Goal: Participate in discussion: Participate in discussion

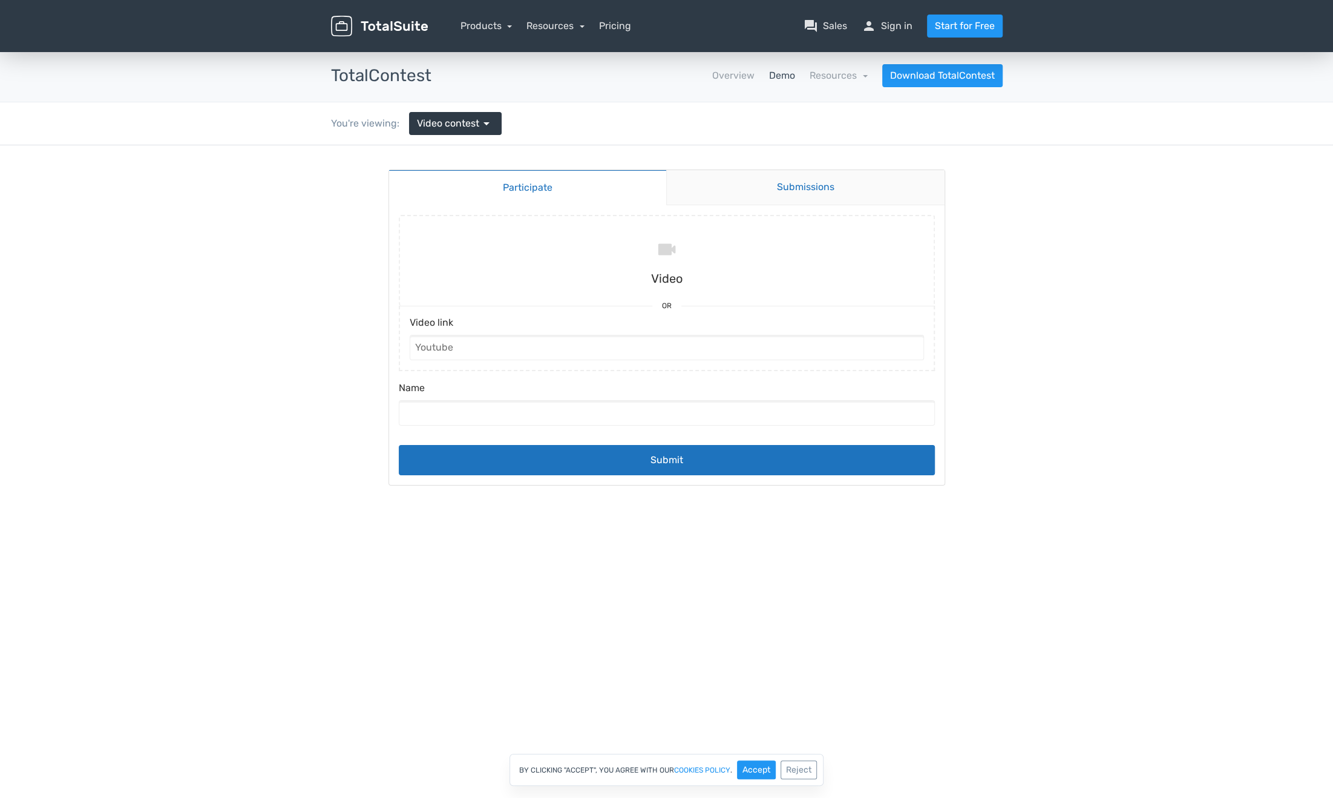
click at [788, 188] on link "Submissions" at bounding box center [805, 187] width 278 height 35
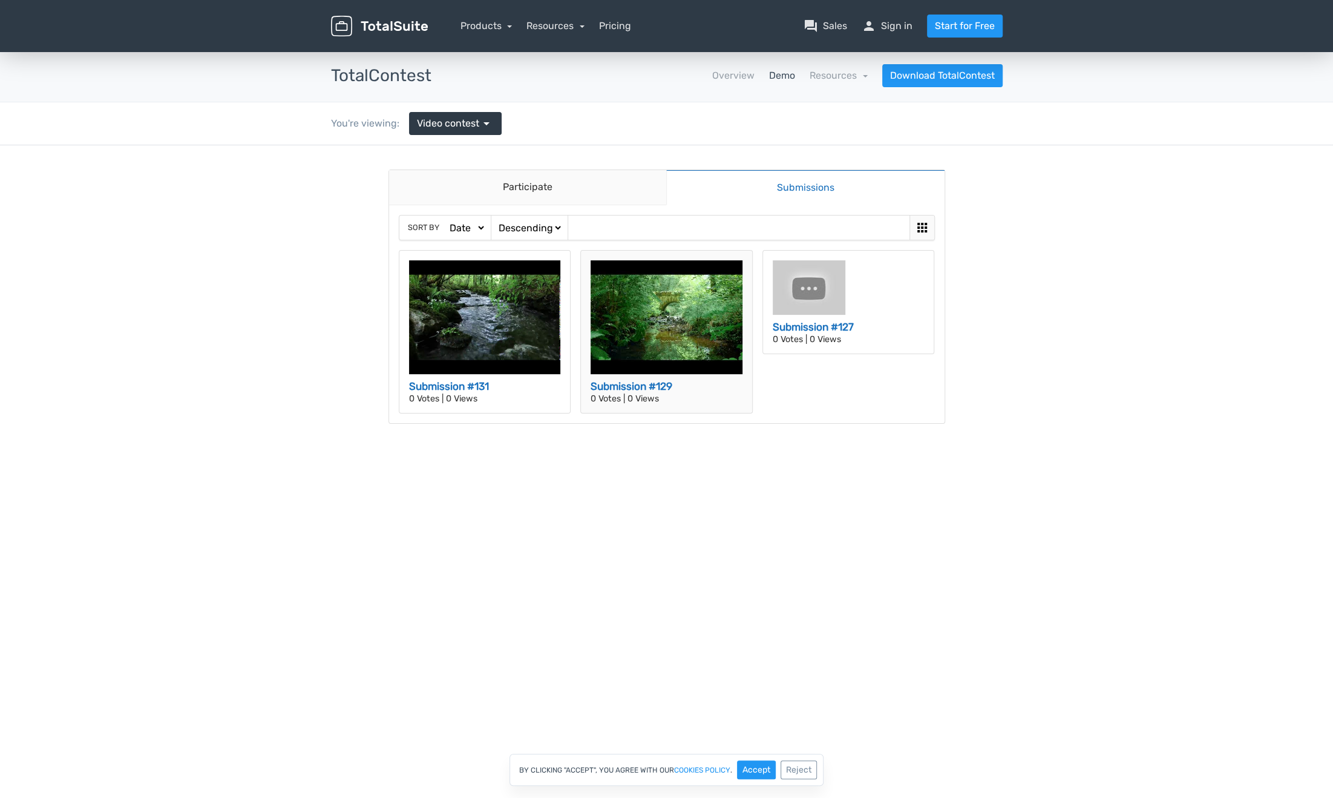
click at [611, 384] on h3 "Submission #129" at bounding box center [667, 387] width 152 height 16
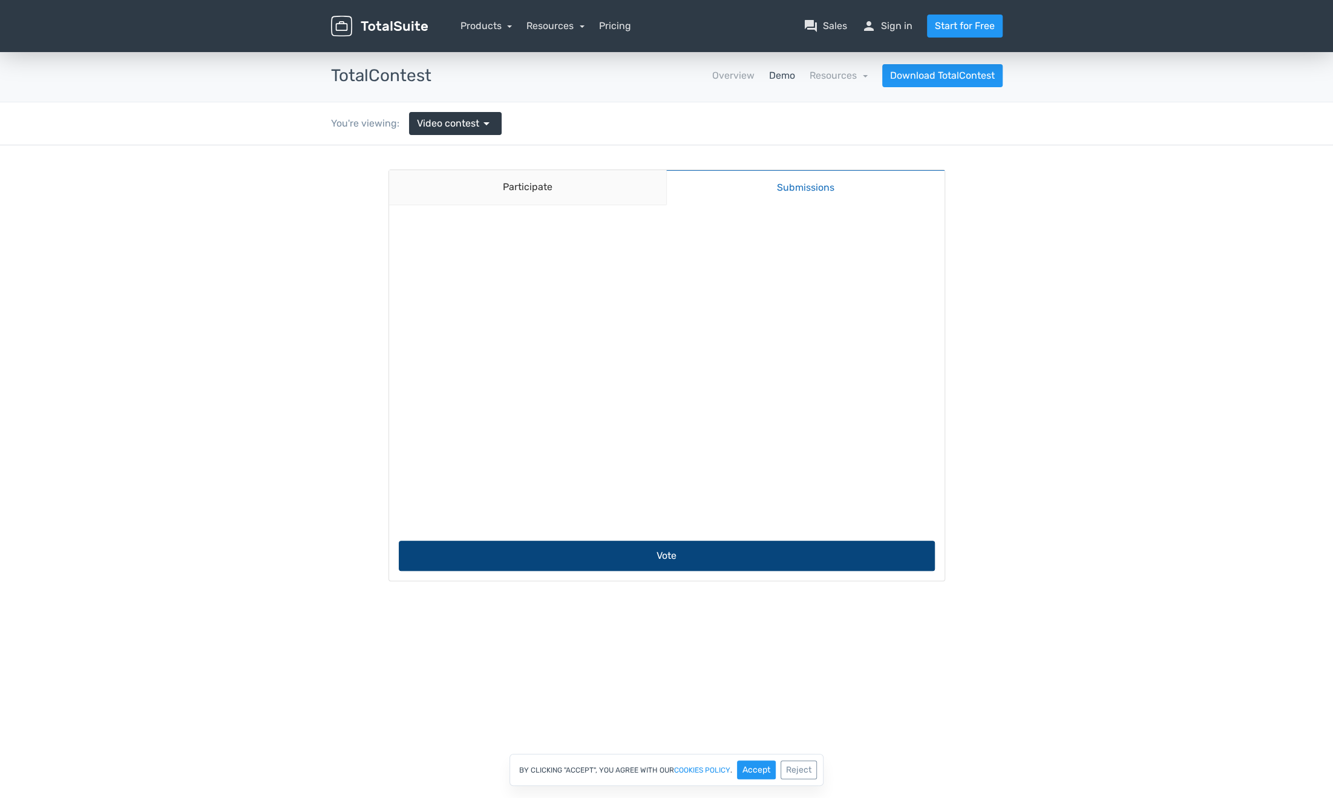
click at [660, 555] on button "Vote" at bounding box center [667, 555] width 536 height 30
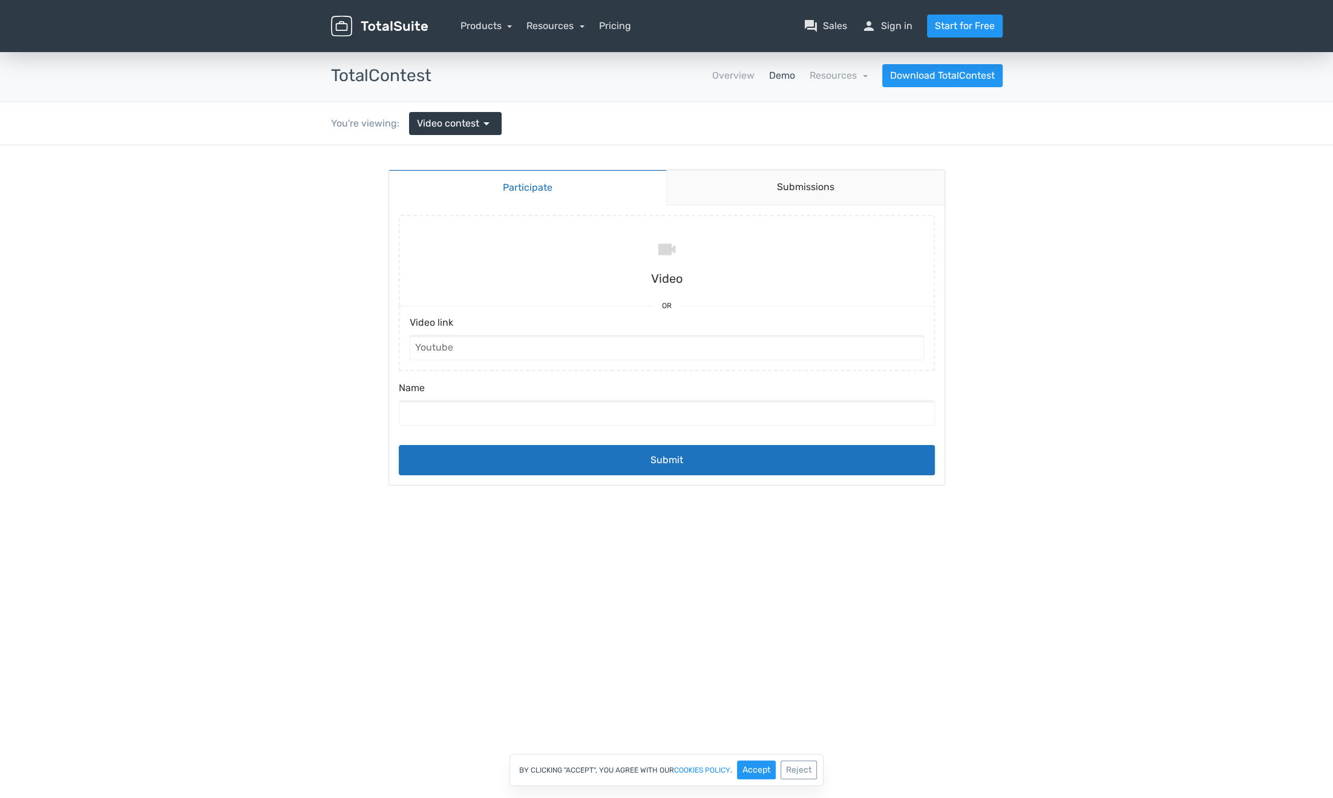
click at [807, 169] on div "Participate Submissions Participate Submissions Submitting Video Or Video link …" at bounding box center [666, 327] width 557 height 316
click at [802, 194] on link "Submissions" at bounding box center [805, 187] width 278 height 35
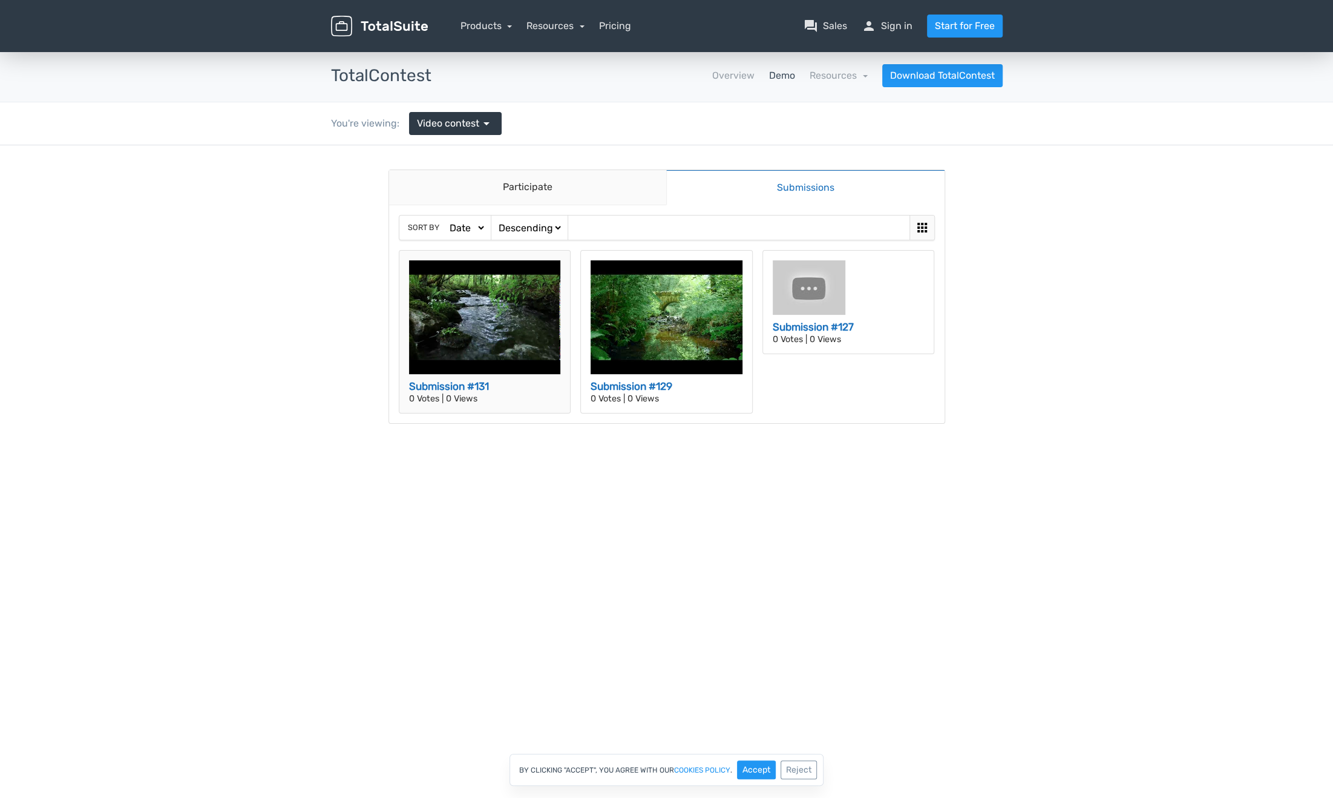
click at [479, 377] on div "Submission #131" at bounding box center [485, 384] width 152 height 21
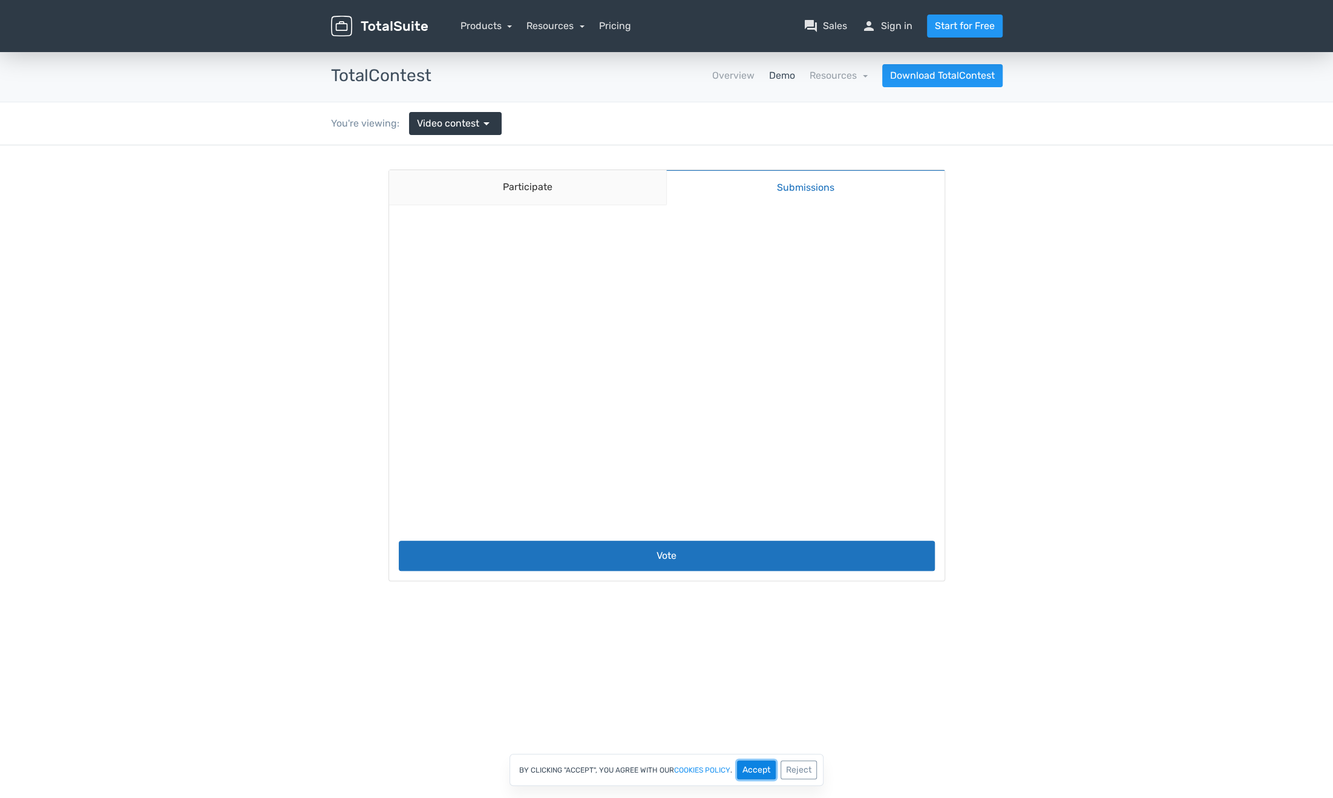
click at [755, 775] on button "Accept" at bounding box center [756, 769] width 39 height 19
